Goal: Transaction & Acquisition: Purchase product/service

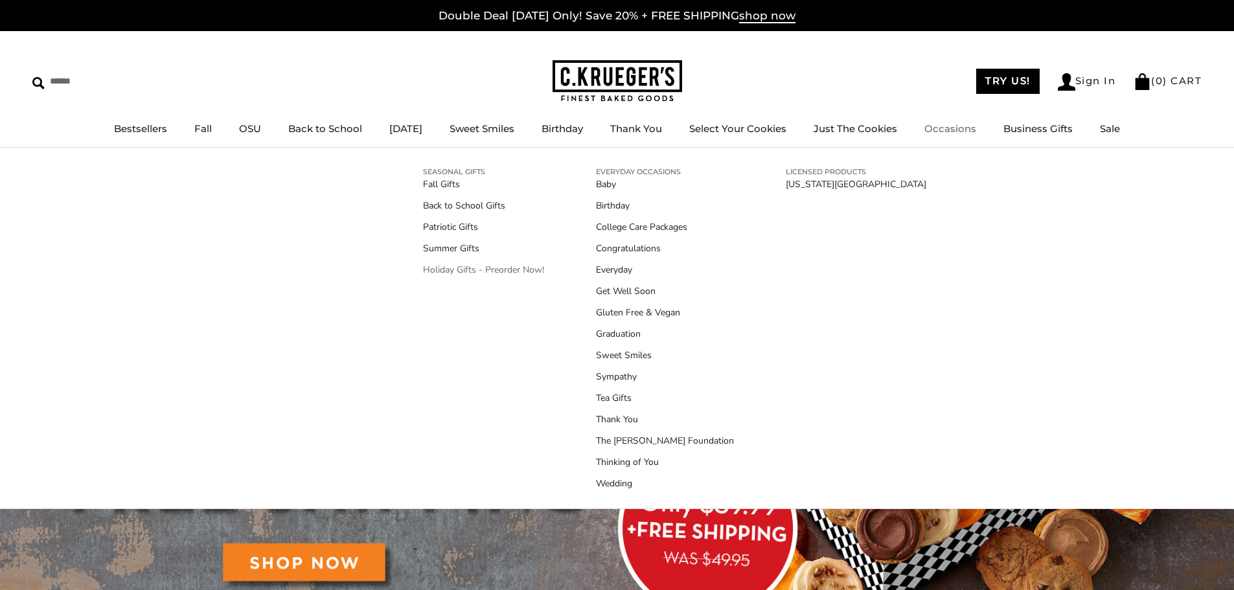
click at [498, 271] on link "Holiday Gifts - Preorder Now!" at bounding box center [483, 270] width 121 height 14
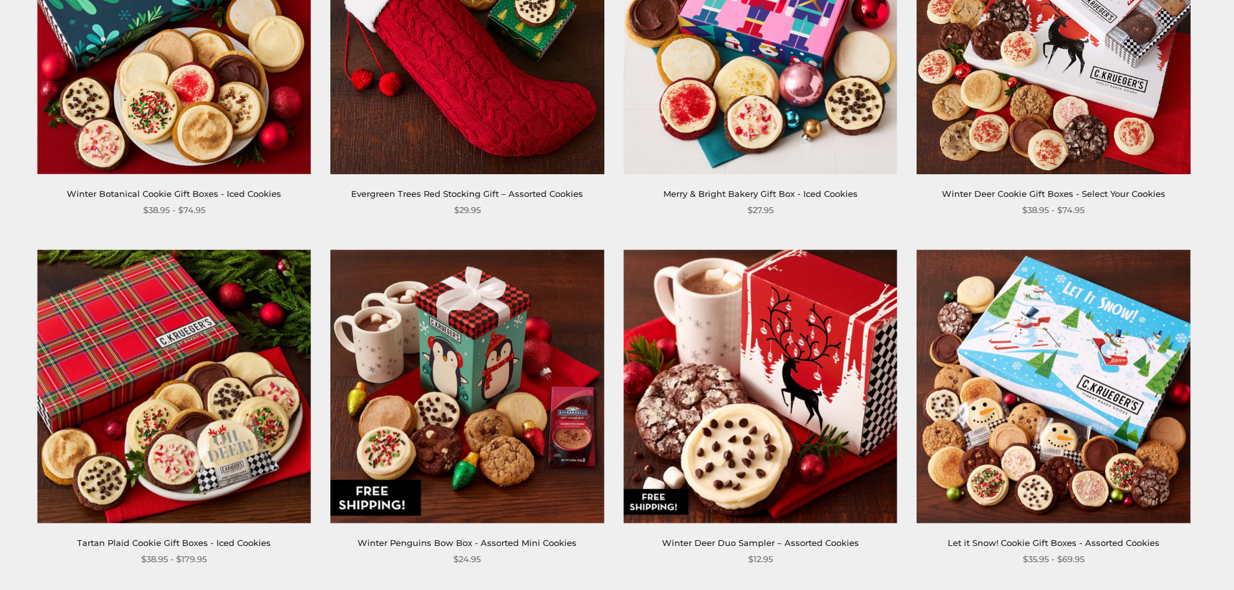
scroll to position [2073, 0]
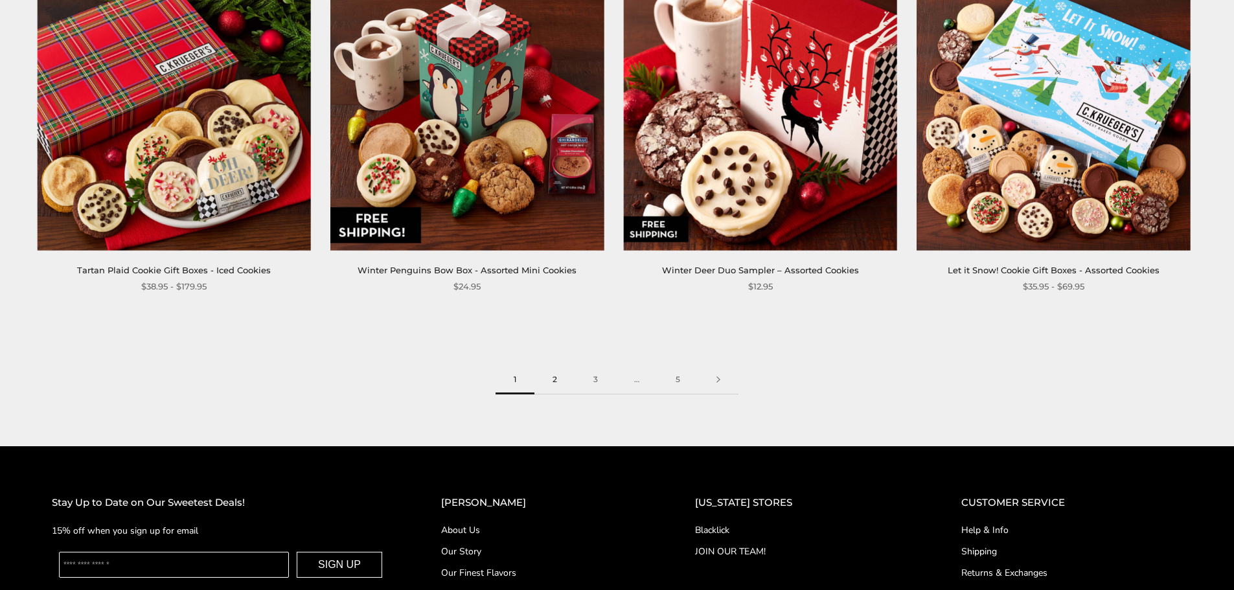
click at [566, 380] on link "2" at bounding box center [555, 379] width 41 height 29
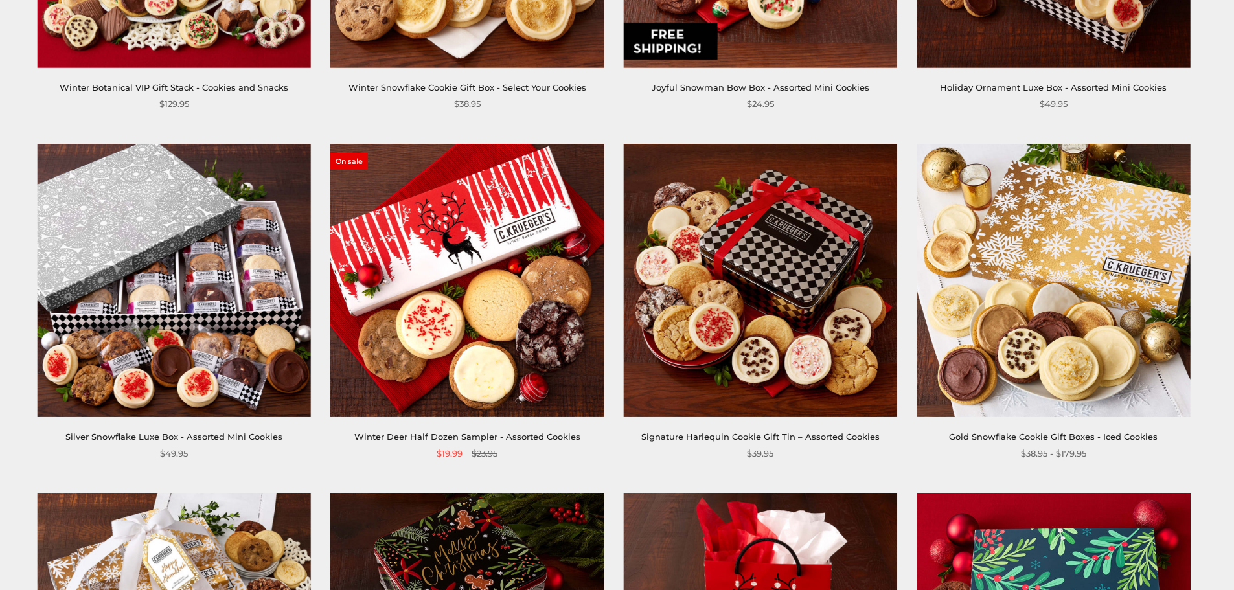
scroll to position [1425, 0]
